Goal: Check status: Check status

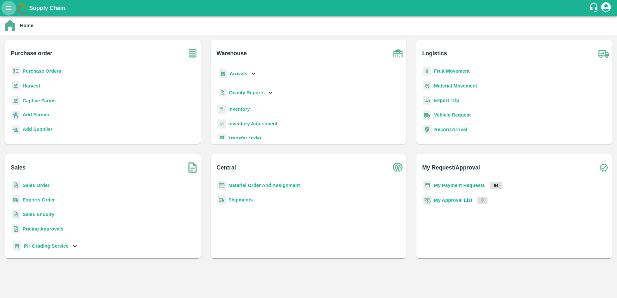
click at [8, 6] on icon "open drawer" at bounding box center [8, 8] width 5 height 4
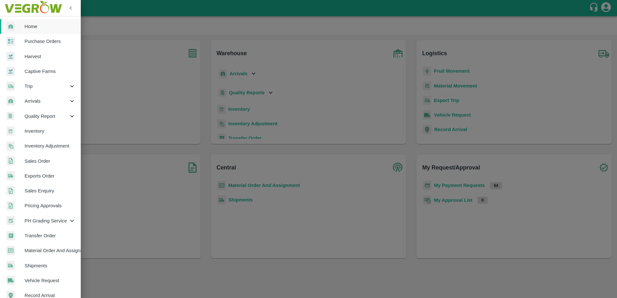
scroll to position [85, 0]
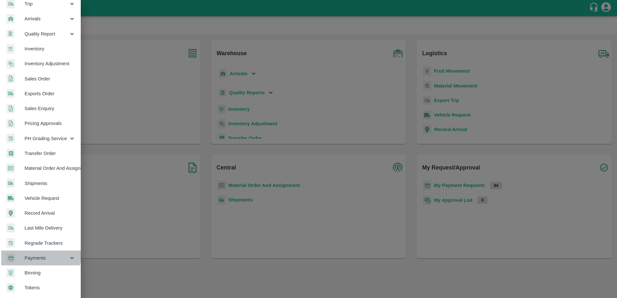
click at [33, 254] on span "Payments" at bounding box center [47, 257] width 44 height 7
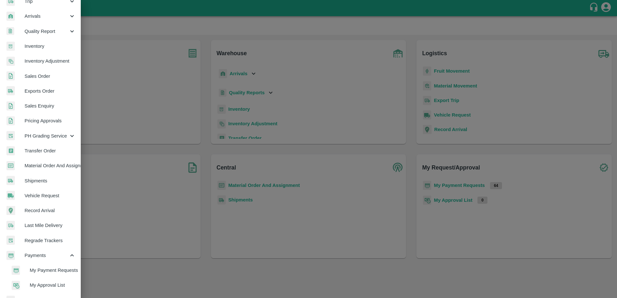
click at [43, 269] on span "My Payment Requests" at bounding box center [53, 270] width 46 height 7
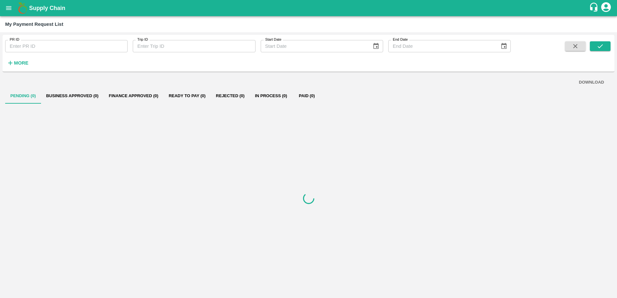
click at [50, 48] on input "PR ID" at bounding box center [66, 46] width 122 height 12
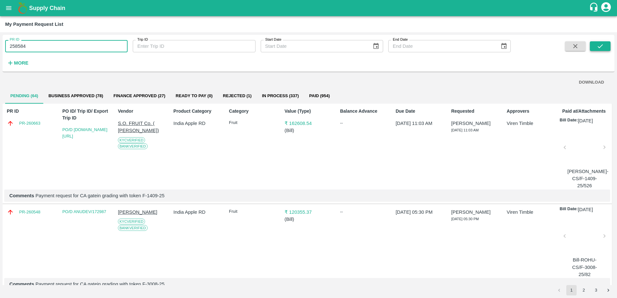
type input "258584"
click at [600, 49] on icon "submit" at bounding box center [599, 46] width 7 height 7
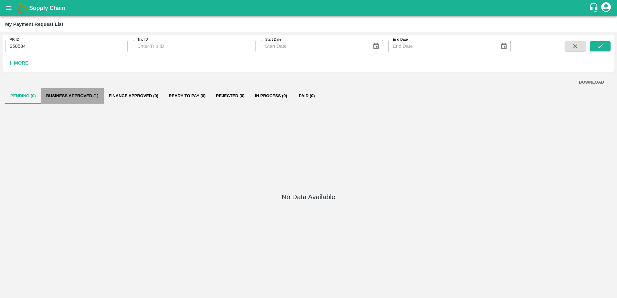
click at [75, 96] on button "Business Approved (1)" at bounding box center [72, 95] width 63 height 15
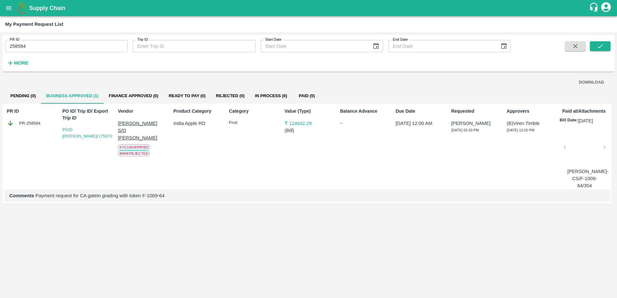
click at [134, 124] on p "[PERSON_NAME] S/O [PERSON_NAME]" at bounding box center [142, 131] width 48 height 22
